Goal: Task Accomplishment & Management: Complete application form

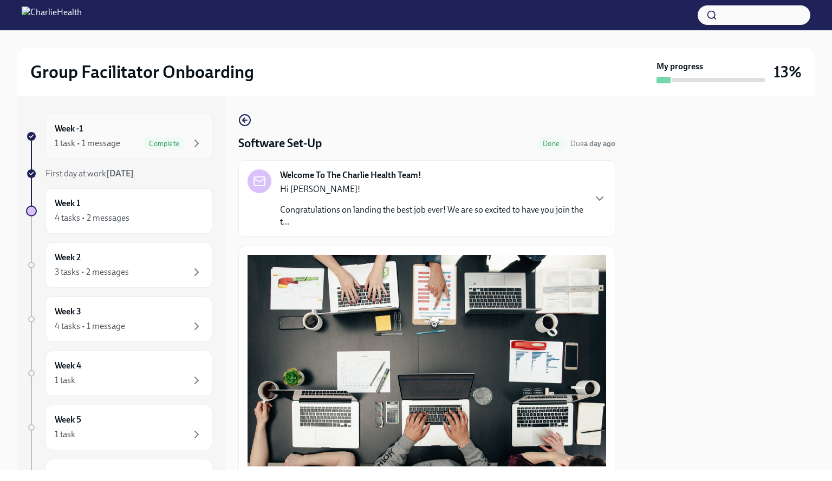
click at [71, 136] on div "Week -1 1 task • 1 message Complete" at bounding box center [129, 136] width 148 height 27
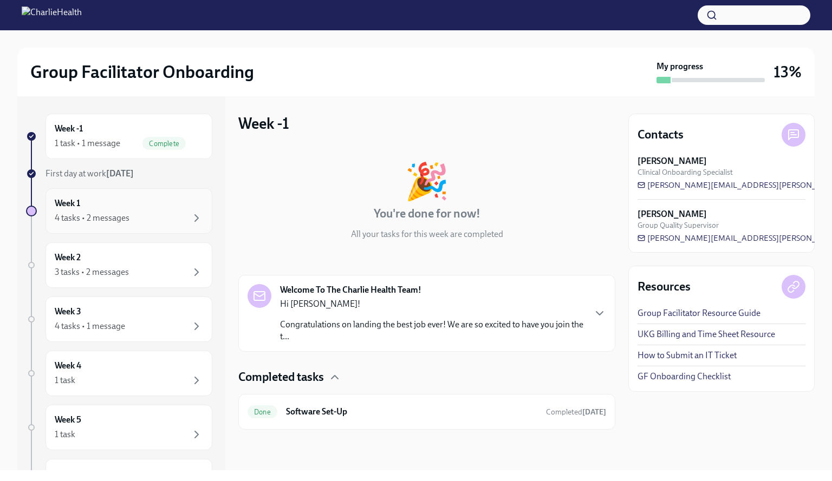
click at [67, 205] on h6 "Week 1" at bounding box center [67, 204] width 25 height 12
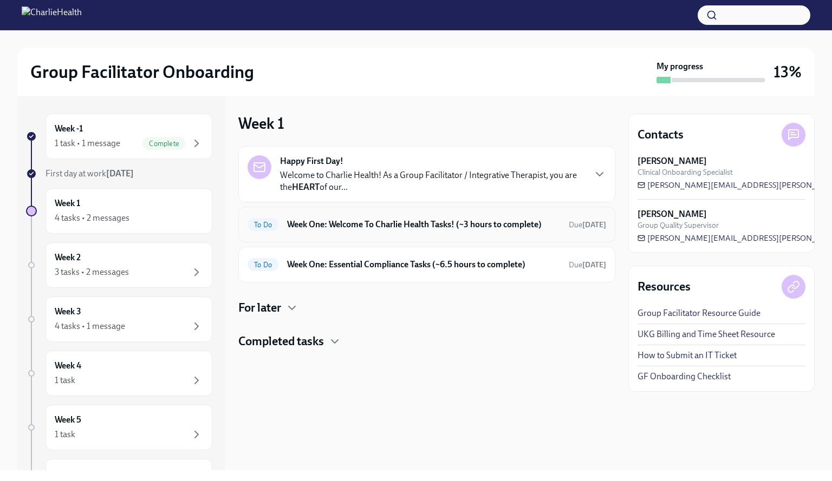
click at [535, 228] on h6 "Week One: Welcome To Charlie Health Tasks! (~3 hours to complete)" at bounding box center [423, 225] width 273 height 12
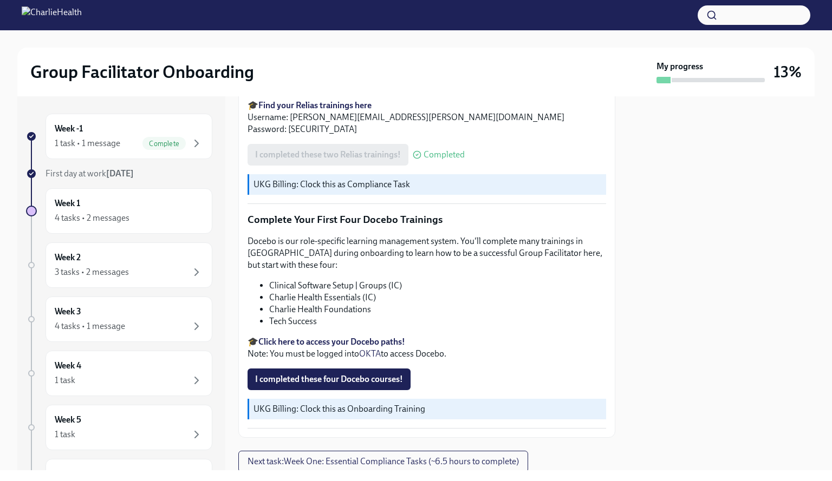
scroll to position [1363, 0]
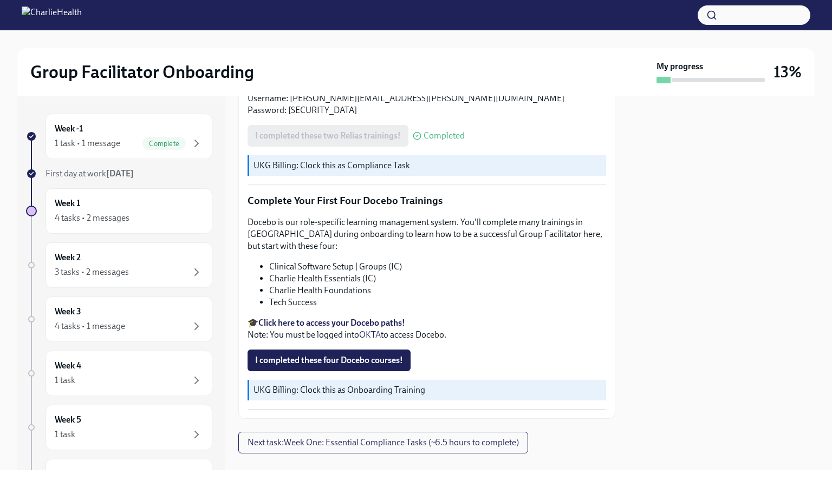
click at [297, 297] on li "Tech Success" at bounding box center [437, 303] width 337 height 12
click at [300, 317] on p "🎓 Click here to access your Docebo paths! Note: You must be logged into OKTA to…" at bounding box center [426, 329] width 358 height 24
click at [302, 318] on strong "Click here to access your Docebo paths!" at bounding box center [331, 323] width 147 height 10
click at [332, 355] on span "I completed these four Docebo courses!" at bounding box center [329, 360] width 148 height 11
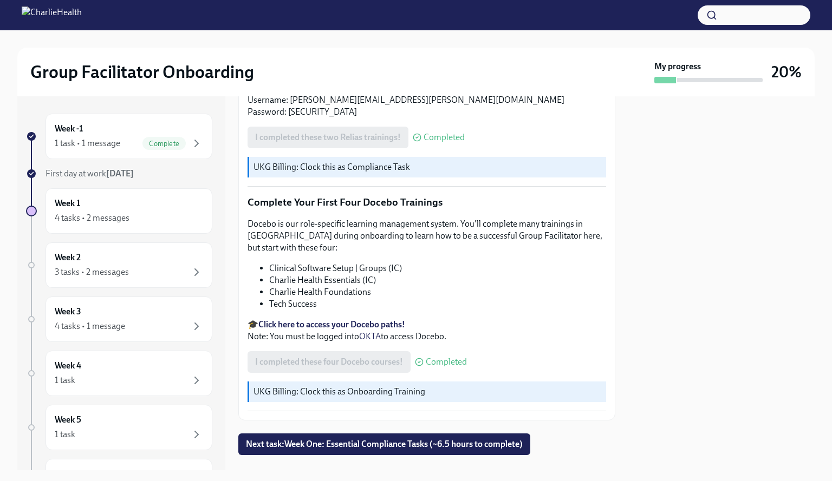
scroll to position [1363, 0]
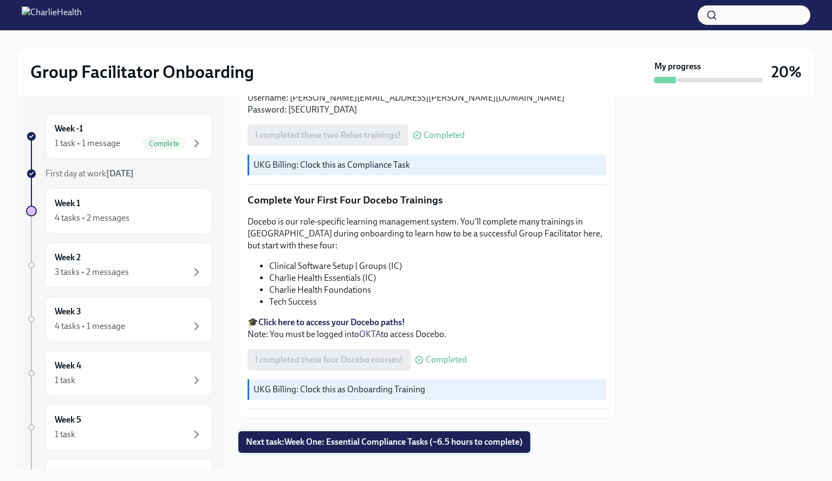
click at [376, 437] on span "Next task : Week One: Essential Compliance Tasks (~6.5 hours to complete)" at bounding box center [384, 442] width 277 height 11
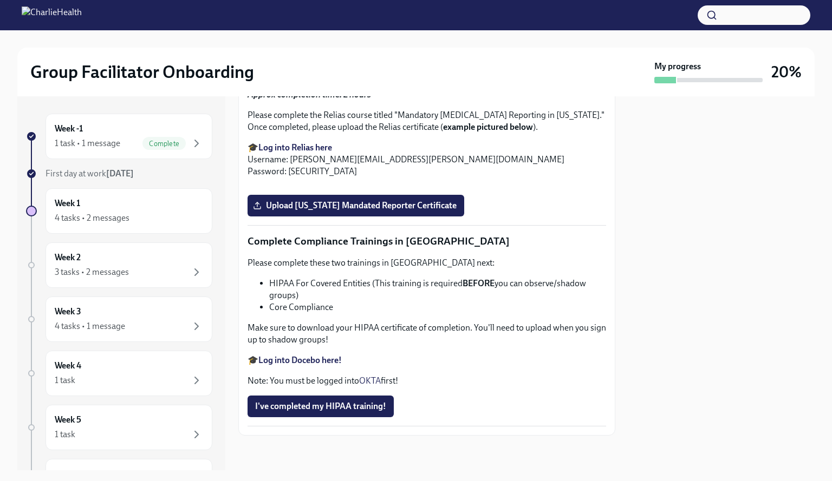
scroll to position [2040, 0]
click at [141, 204] on div "Week 1 4 tasks • 2 messages" at bounding box center [129, 211] width 148 height 27
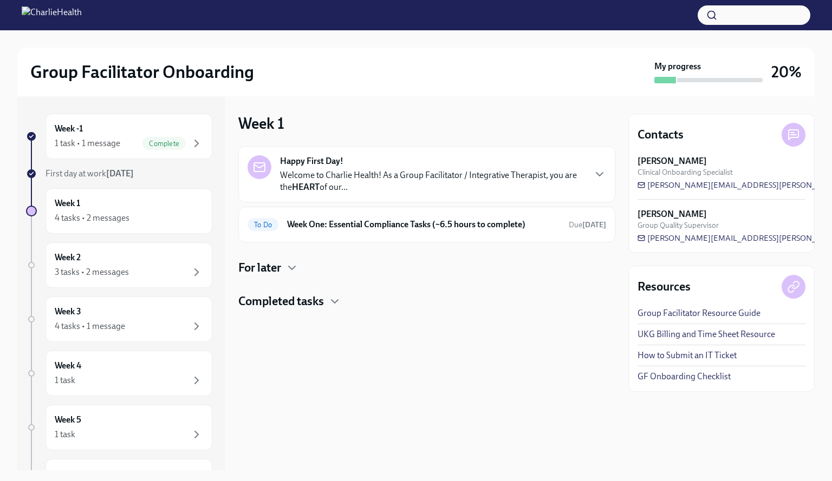
click at [281, 270] on h4 "For later" at bounding box center [259, 268] width 43 height 16
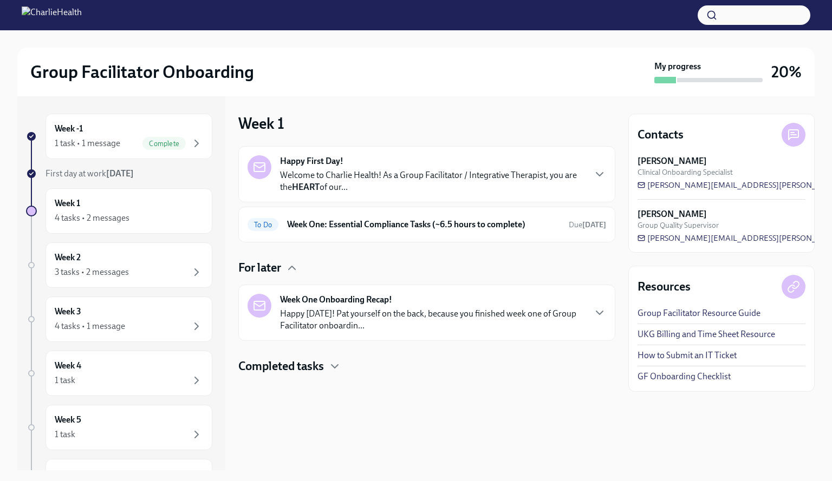
click at [297, 370] on h4 "Completed tasks" at bounding box center [281, 366] width 86 height 16
